Goal: Transaction & Acquisition: Purchase product/service

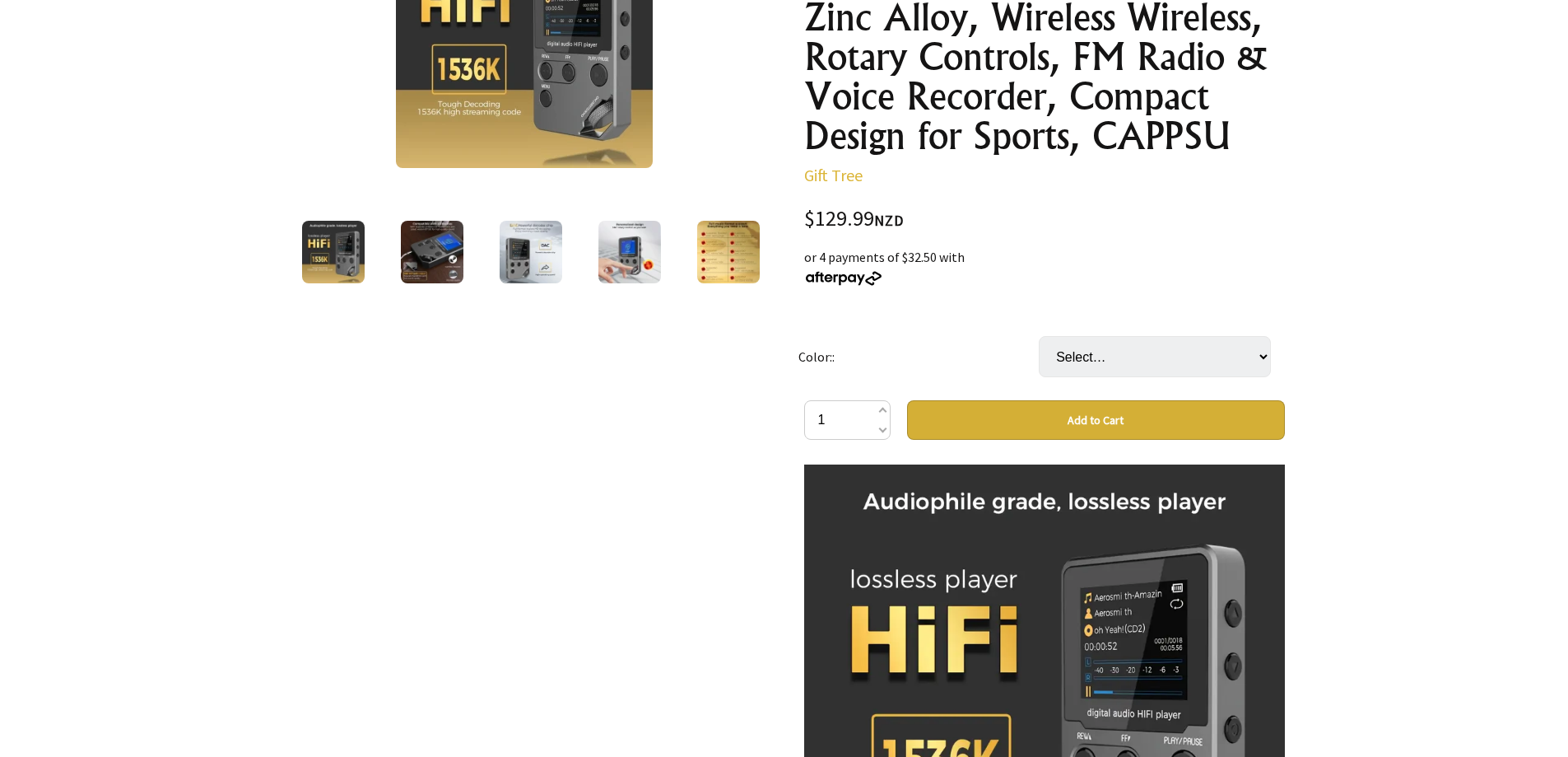
scroll to position [165, 0]
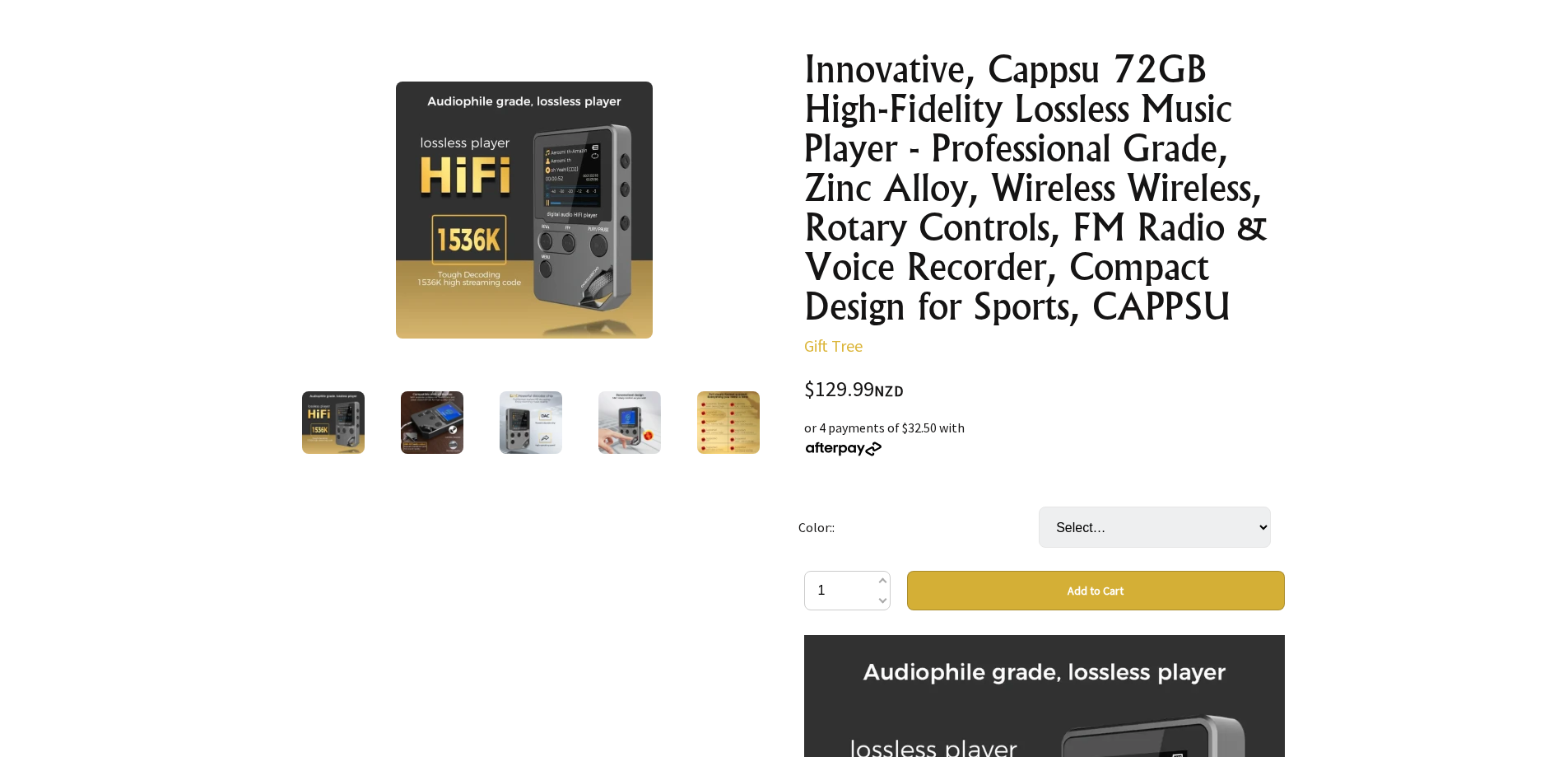
click at [441, 418] on img at bounding box center [432, 422] width 62 height 62
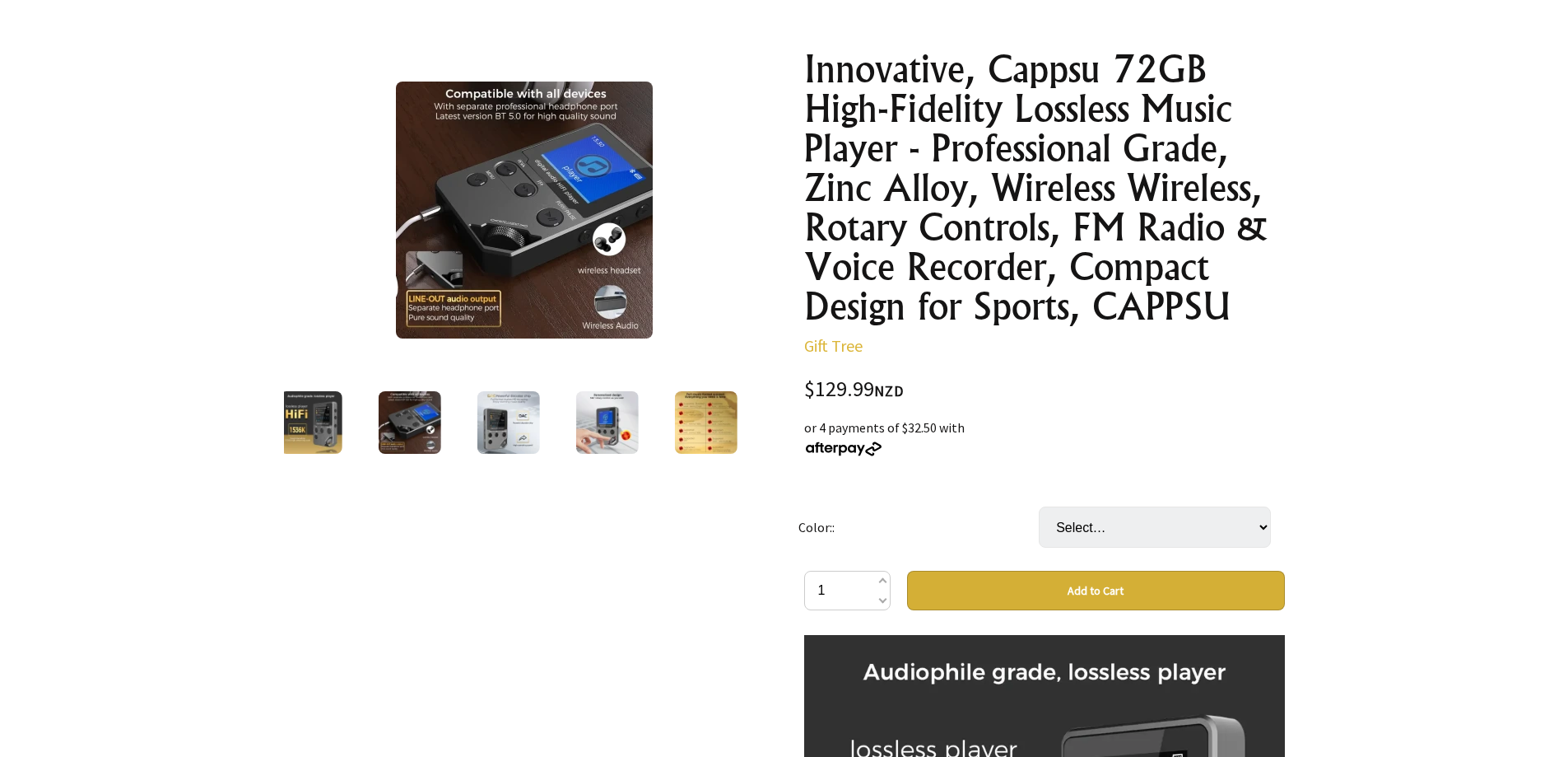
click at [509, 418] on img at bounding box center [508, 422] width 62 height 62
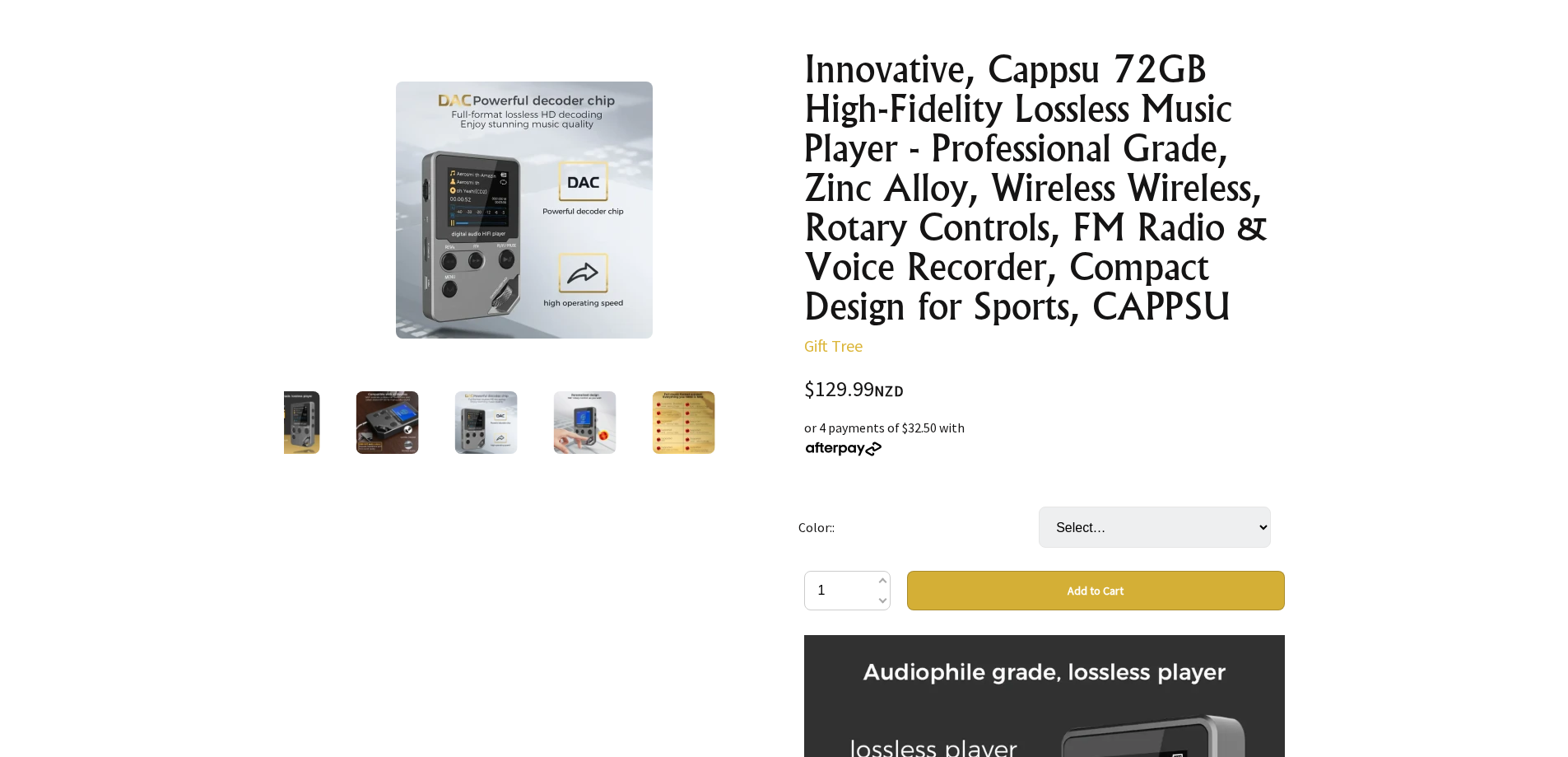
click at [575, 255] on img at bounding box center [524, 209] width 257 height 257
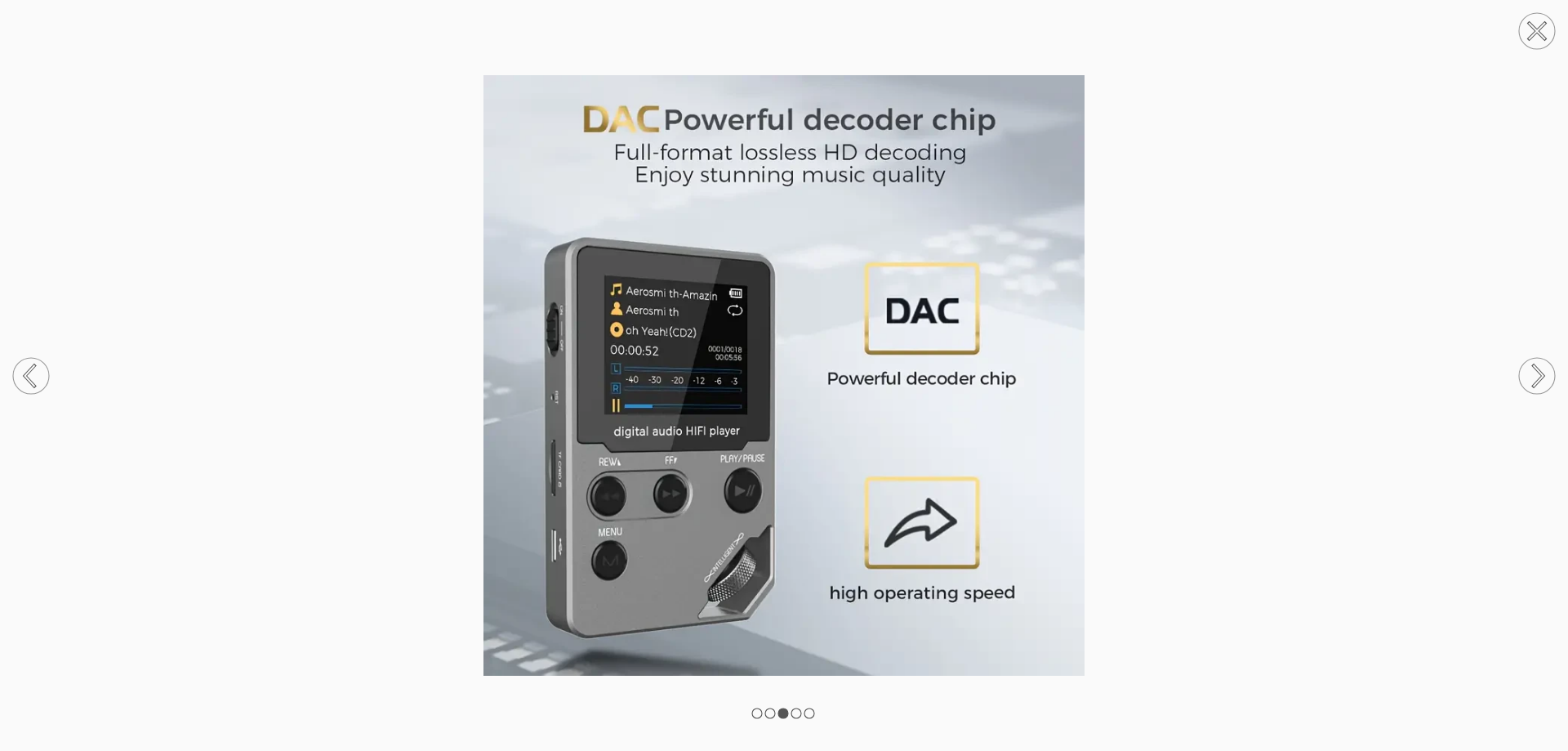
click at [1547, 370] on circle at bounding box center [1537, 376] width 36 height 36
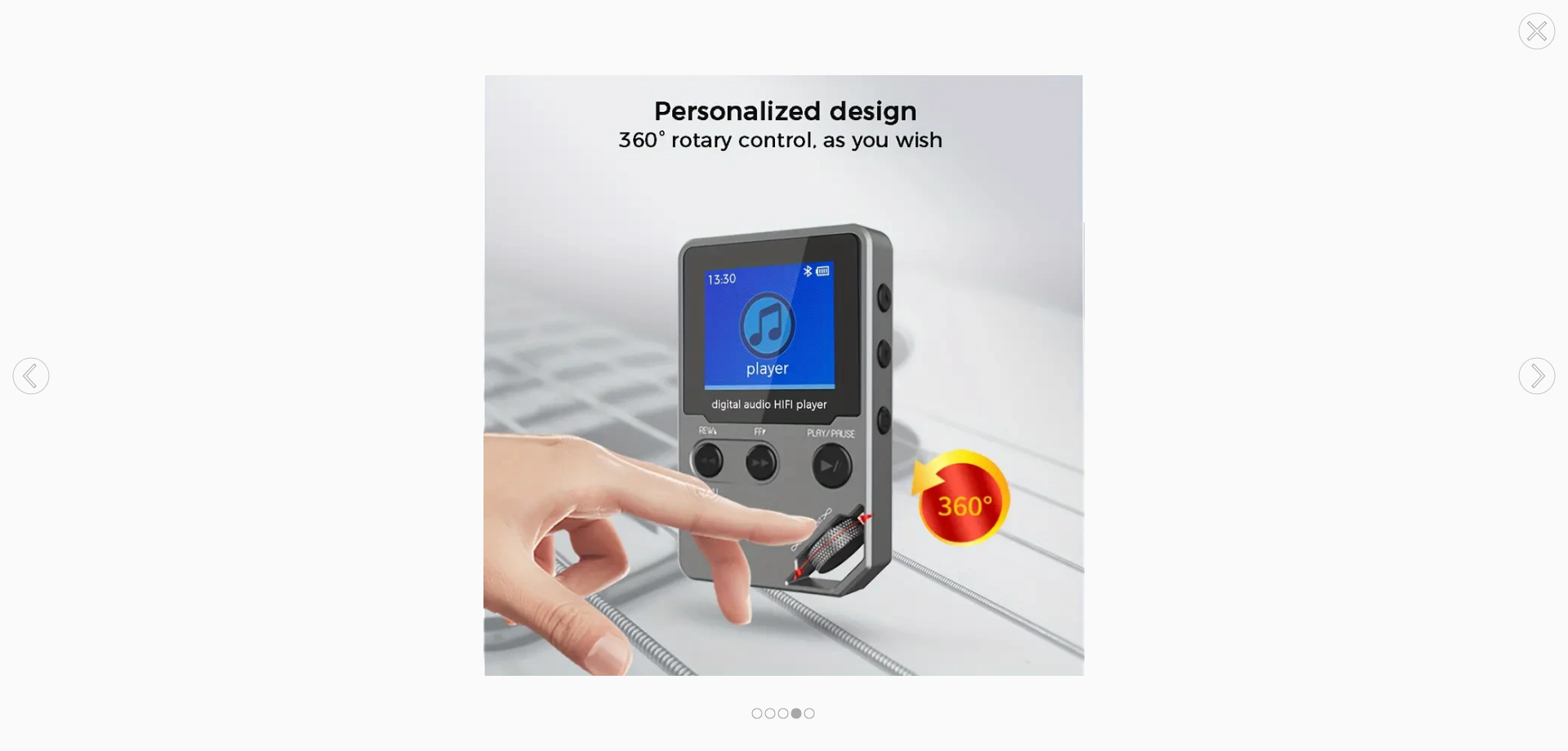
click at [1547, 370] on circle at bounding box center [1537, 376] width 36 height 36
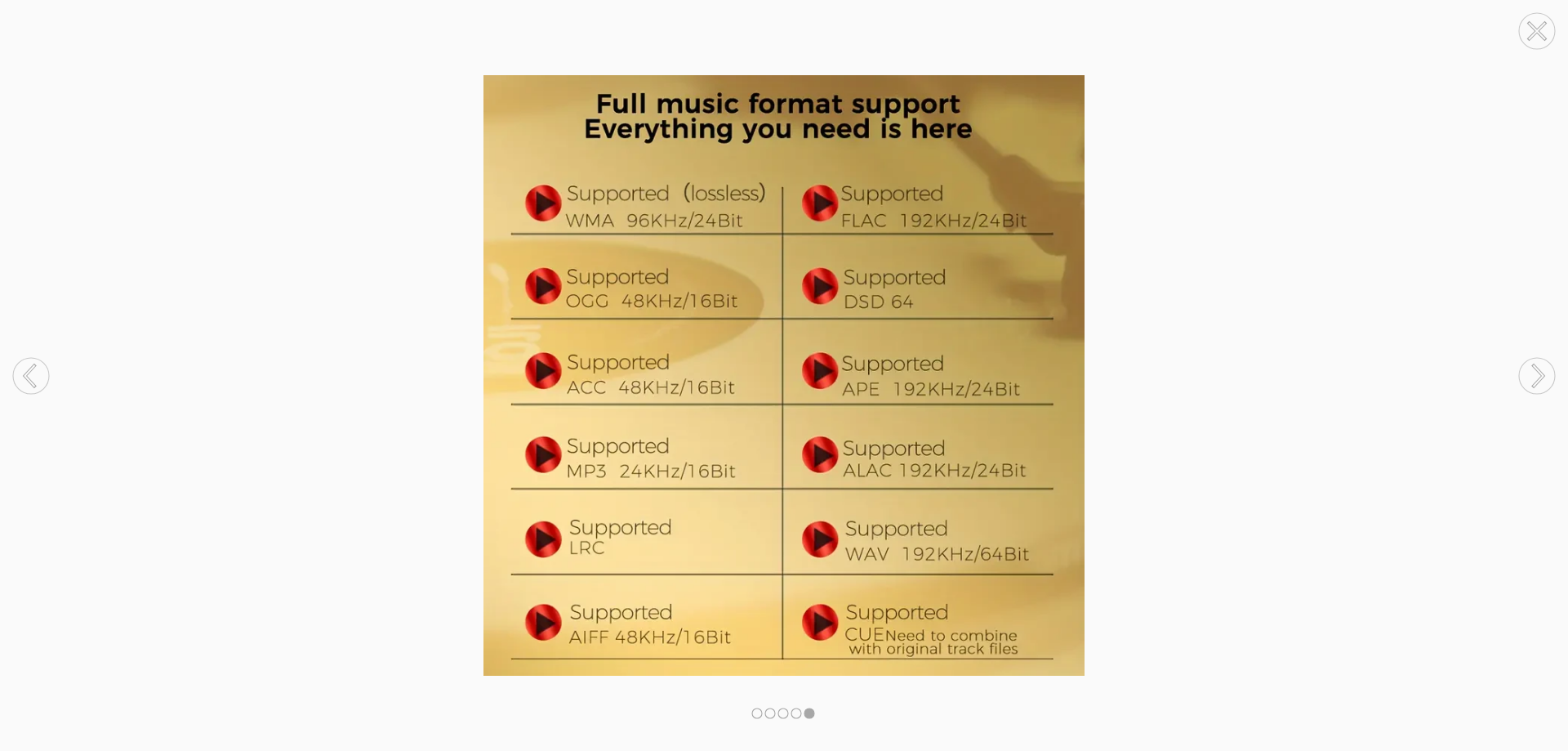
click at [1547, 370] on circle at bounding box center [1537, 376] width 36 height 36
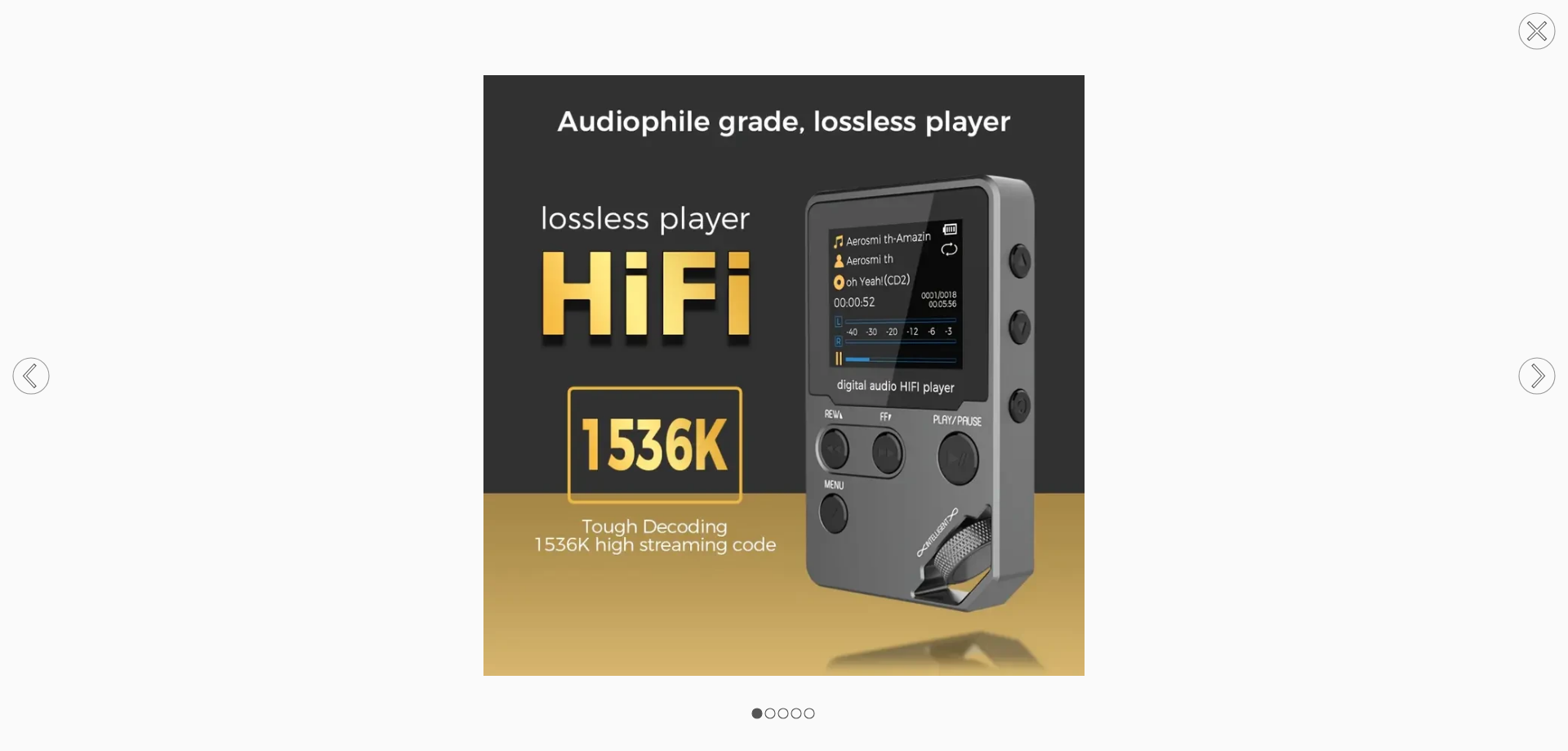
click at [1547, 370] on circle at bounding box center [1537, 376] width 36 height 36
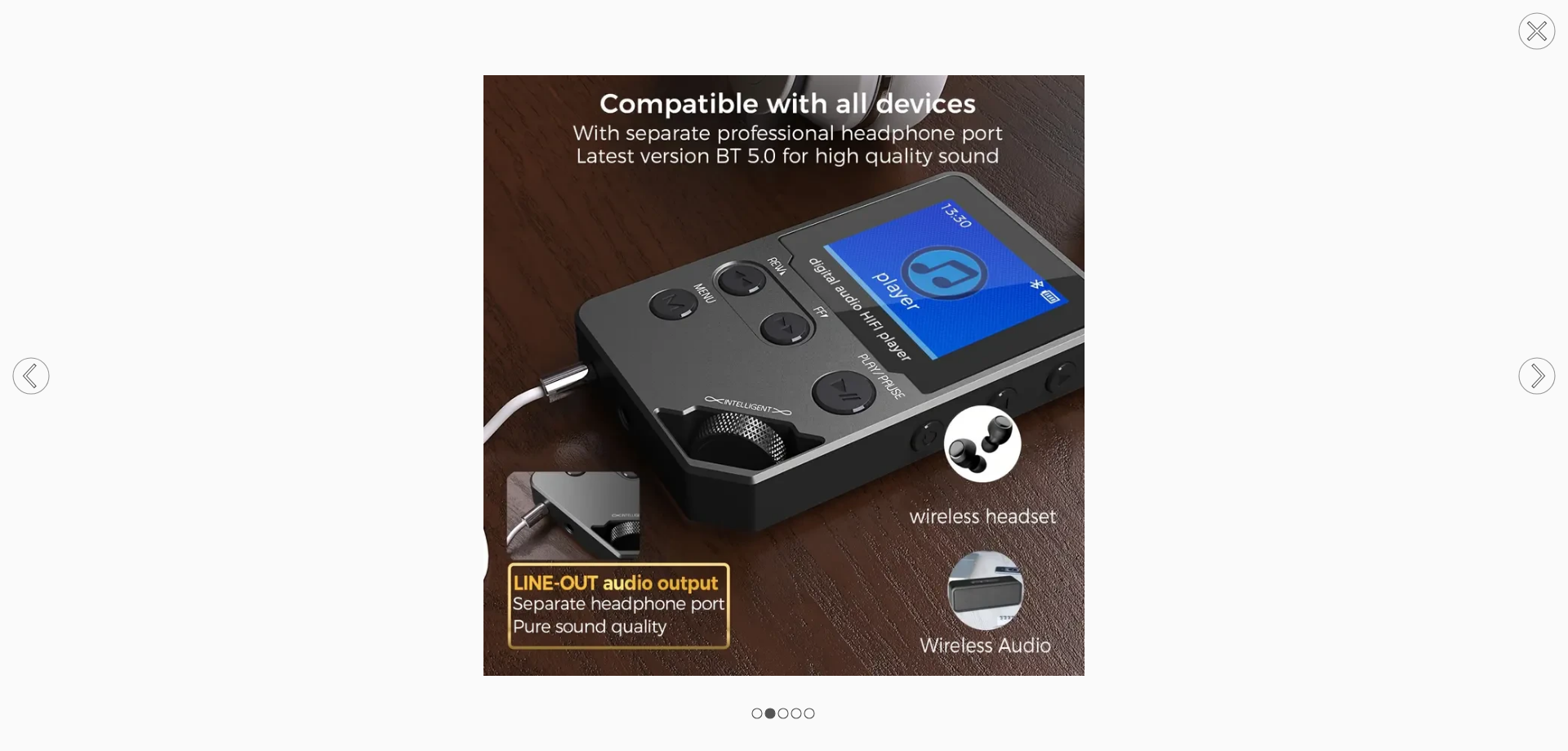
click at [1547, 370] on circle at bounding box center [1537, 376] width 36 height 36
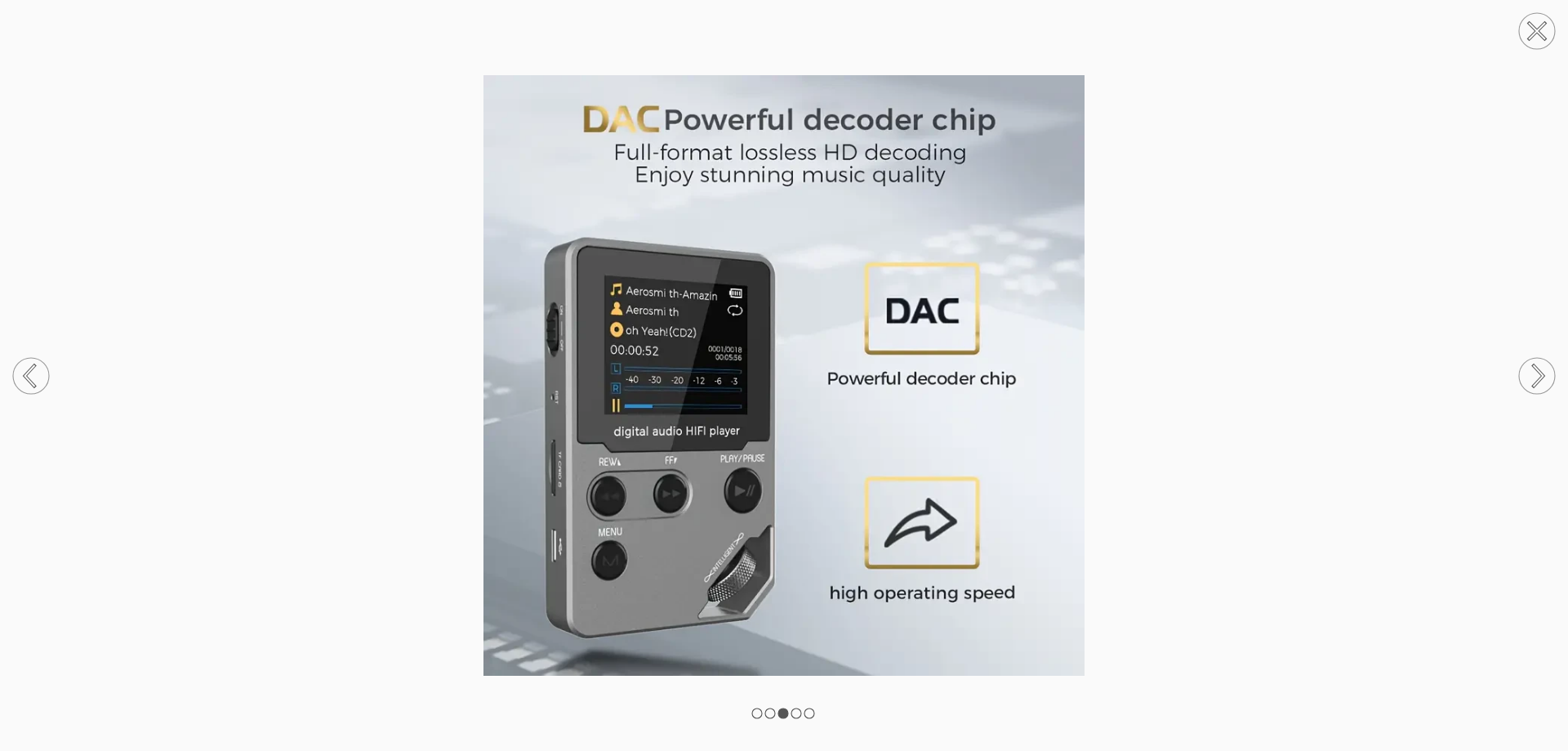
click at [1533, 33] on circle at bounding box center [1537, 31] width 36 height 36
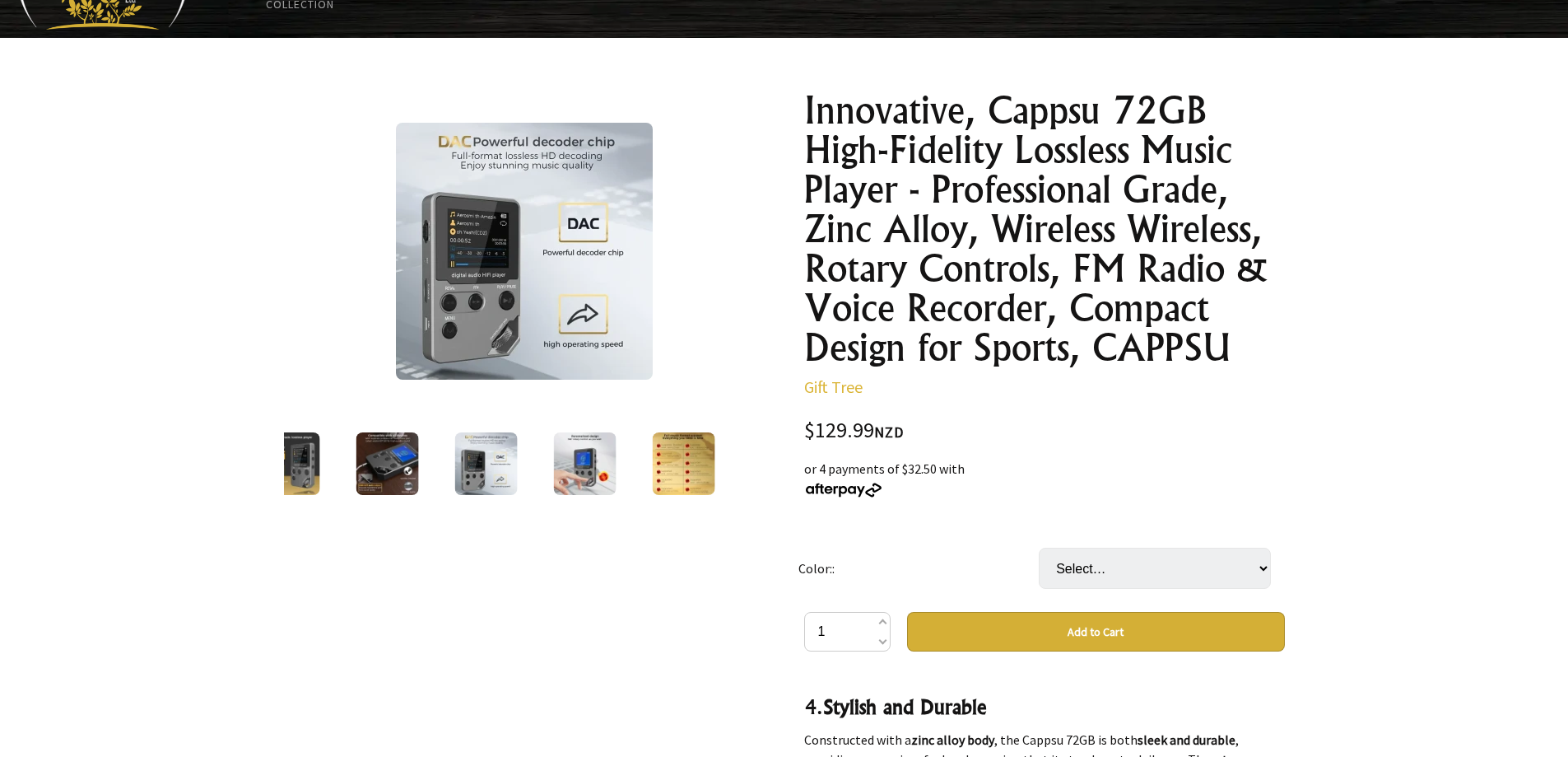
scroll to position [0, 0]
